Goal: Task Accomplishment & Management: Use online tool/utility

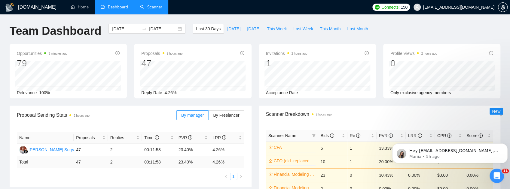
click at [158, 8] on link "Scanner" at bounding box center [151, 7] width 22 height 5
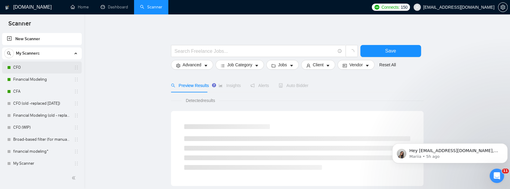
click at [38, 67] on link "CFO" at bounding box center [41, 68] width 57 height 12
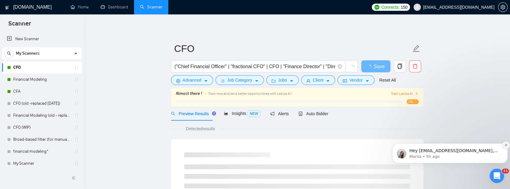
click at [506, 145] on icon "Dismiss notification" at bounding box center [505, 145] width 2 height 2
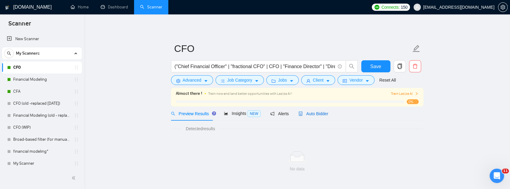
click at [316, 114] on span "Auto Bidder" at bounding box center [313, 113] width 30 height 5
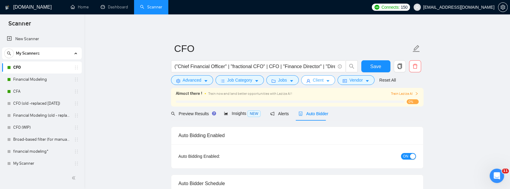
checkbox input "true"
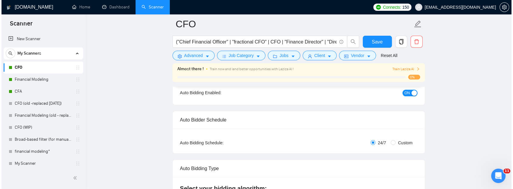
scroll to position [40, 0]
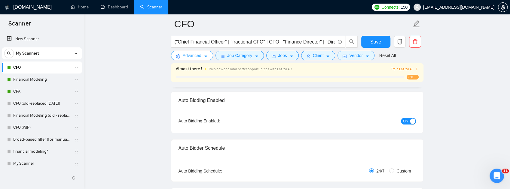
click at [199, 57] on span "Advanced" at bounding box center [192, 55] width 19 height 7
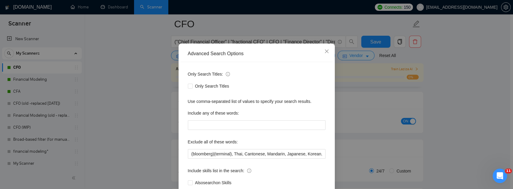
scroll to position [60, 0]
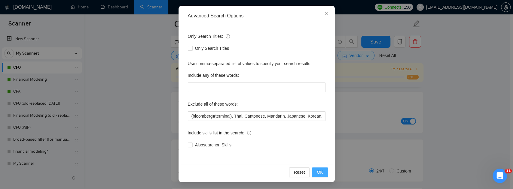
click at [312, 171] on button "OK" at bounding box center [320, 173] width 16 height 10
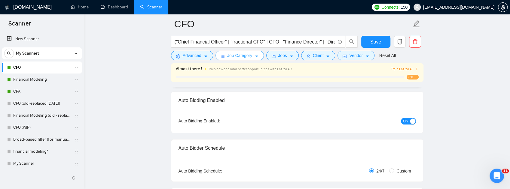
click at [235, 58] on span "Job Category" at bounding box center [239, 55] width 25 height 7
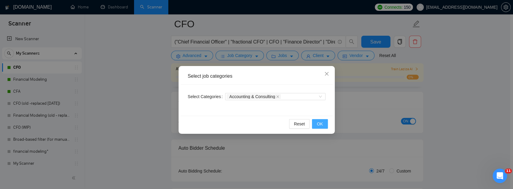
click at [322, 126] on span "OK" at bounding box center [320, 124] width 6 height 7
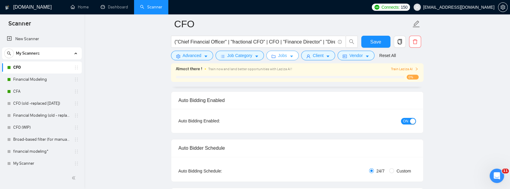
click at [278, 55] on span "Jobs" at bounding box center [282, 55] width 9 height 7
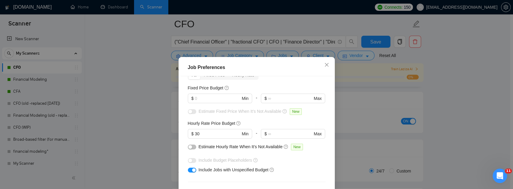
scroll to position [40, 0]
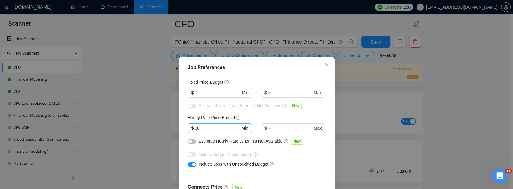
click at [207, 130] on input "30" at bounding box center [217, 128] width 45 height 7
type input "3"
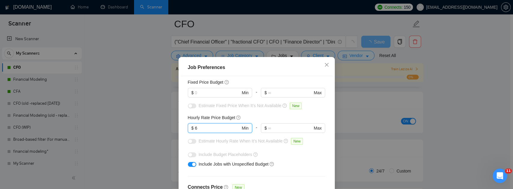
type input "60"
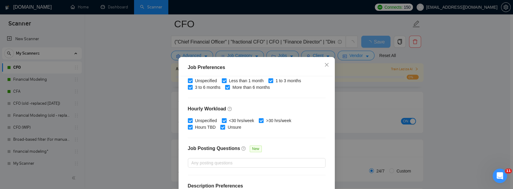
scroll to position [205, 0]
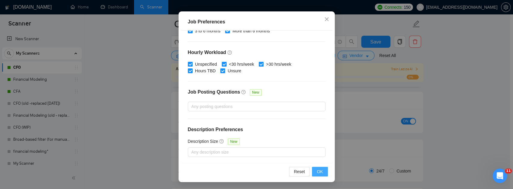
type input "60"
click at [322, 170] on button "OK" at bounding box center [320, 172] width 16 height 10
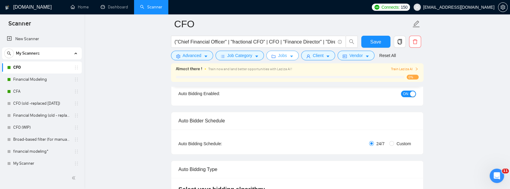
scroll to position [0, 0]
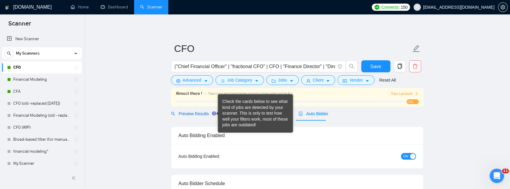
click at [196, 113] on span "Preview Results" at bounding box center [192, 113] width 43 height 5
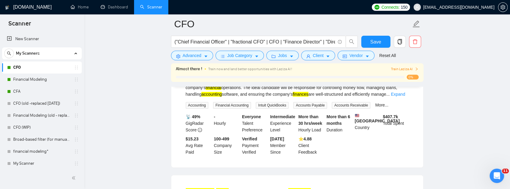
scroll to position [40, 0]
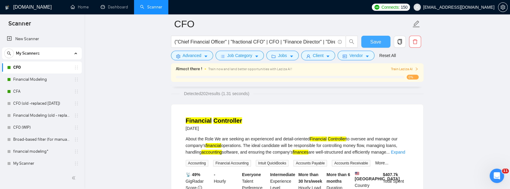
click at [382, 43] on button "Save" at bounding box center [375, 42] width 29 height 12
